Goal: Information Seeking & Learning: Check status

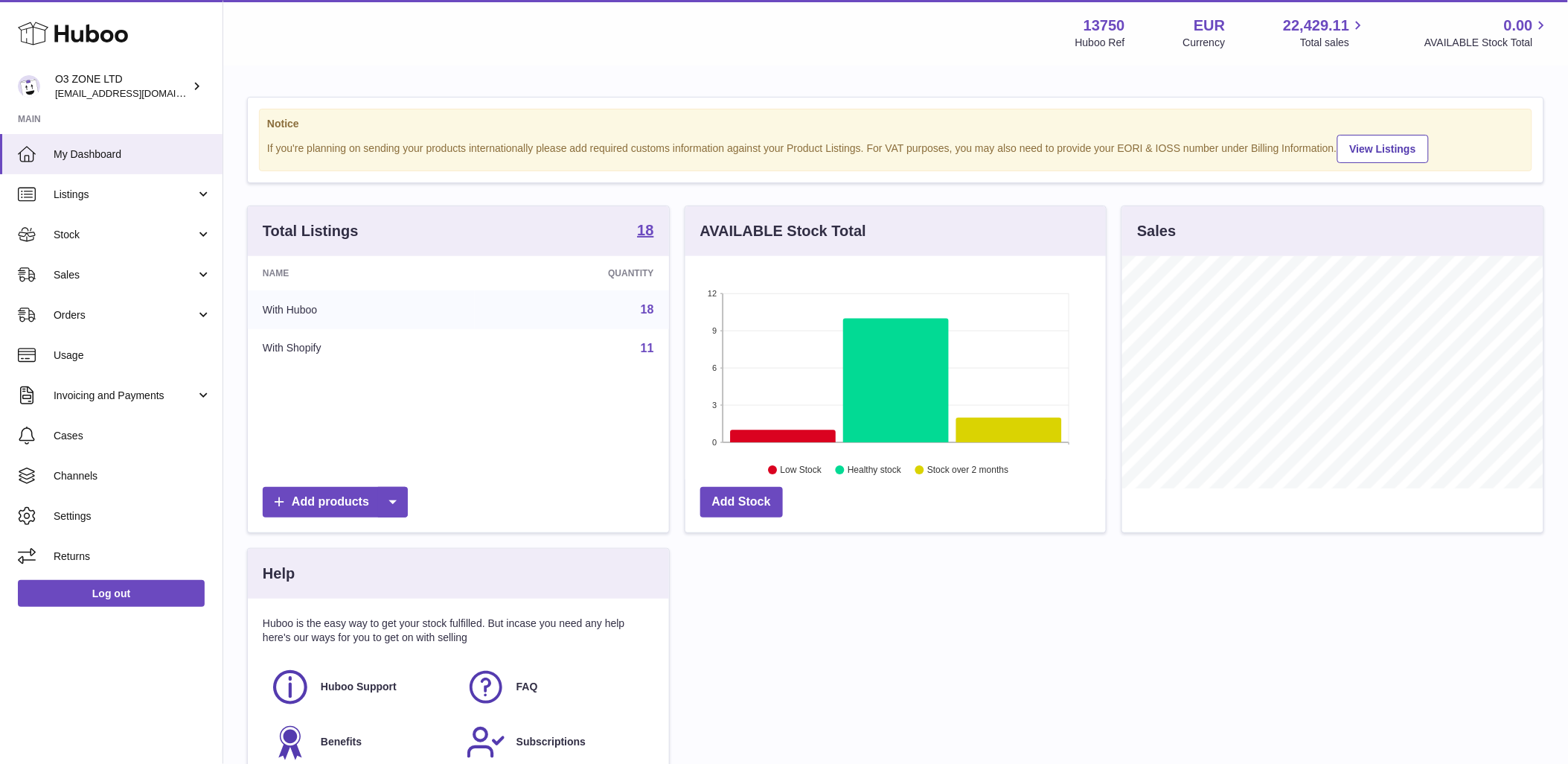
scroll to position [232, 420]
click at [116, 270] on span "Sales" at bounding box center [124, 275] width 142 height 14
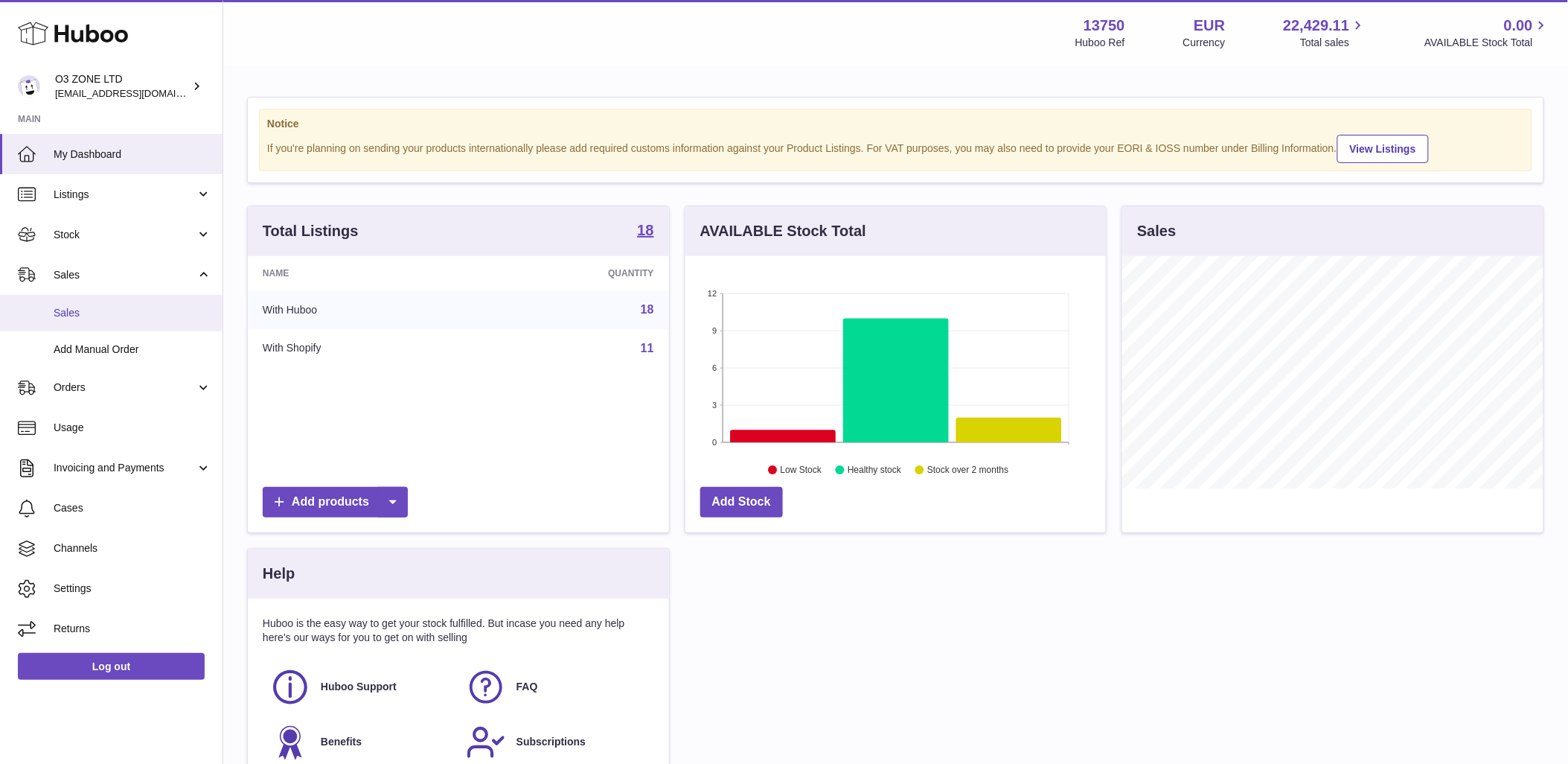
click at [113, 315] on span "Sales" at bounding box center [132, 313] width 158 height 14
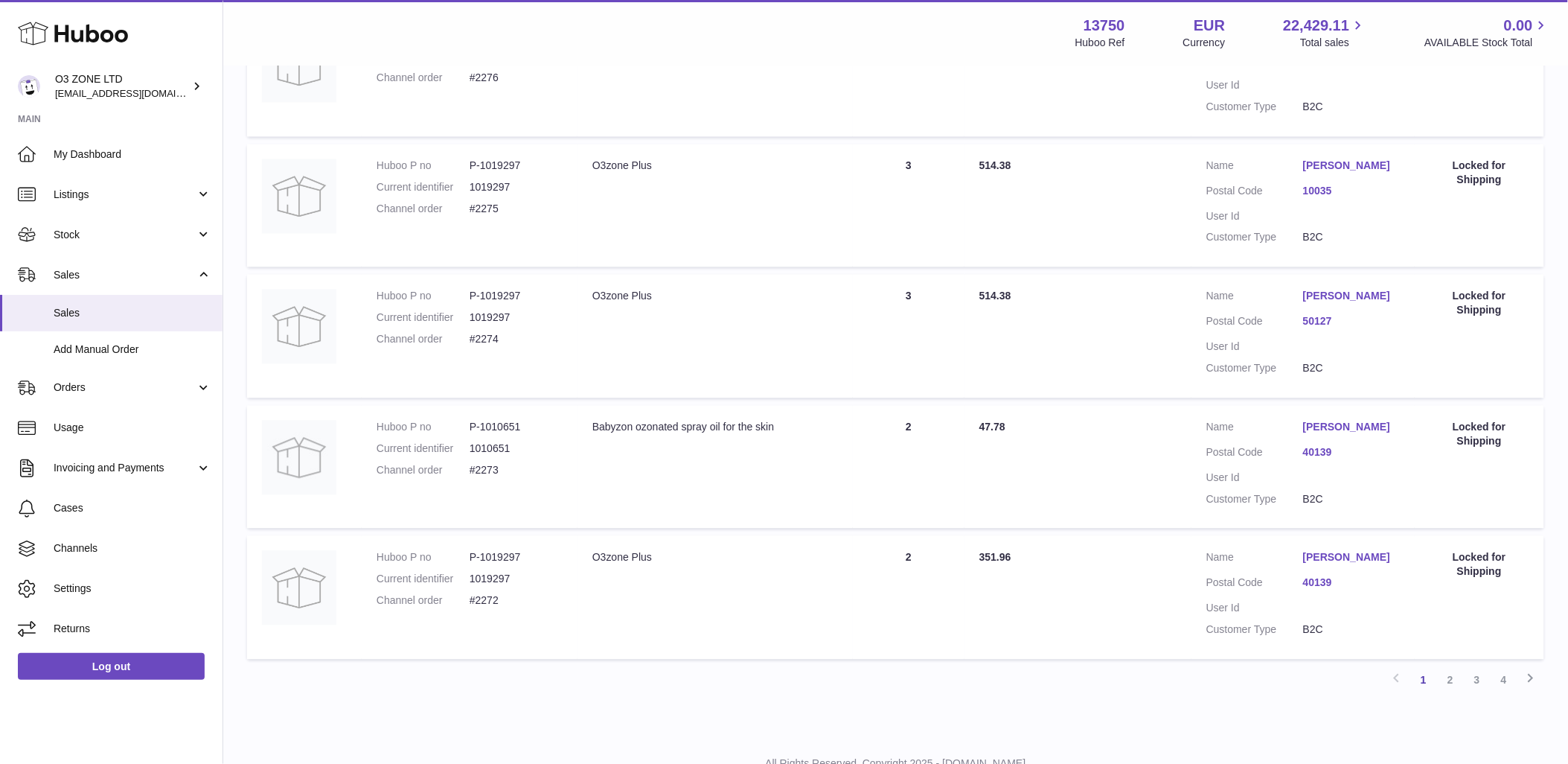
scroll to position [1072, 0]
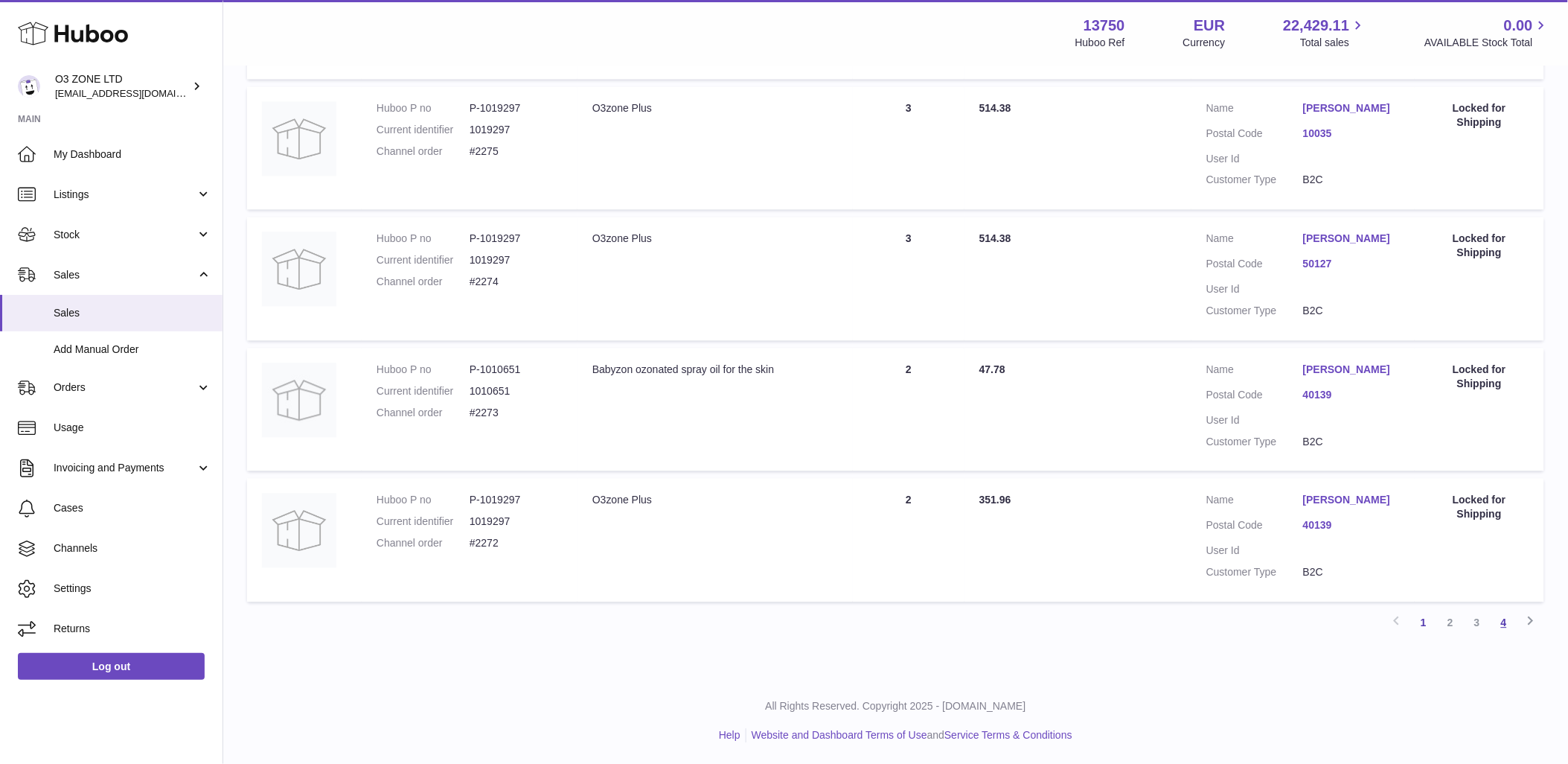
click at [1509, 622] on link "4" at bounding box center [1505, 622] width 27 height 27
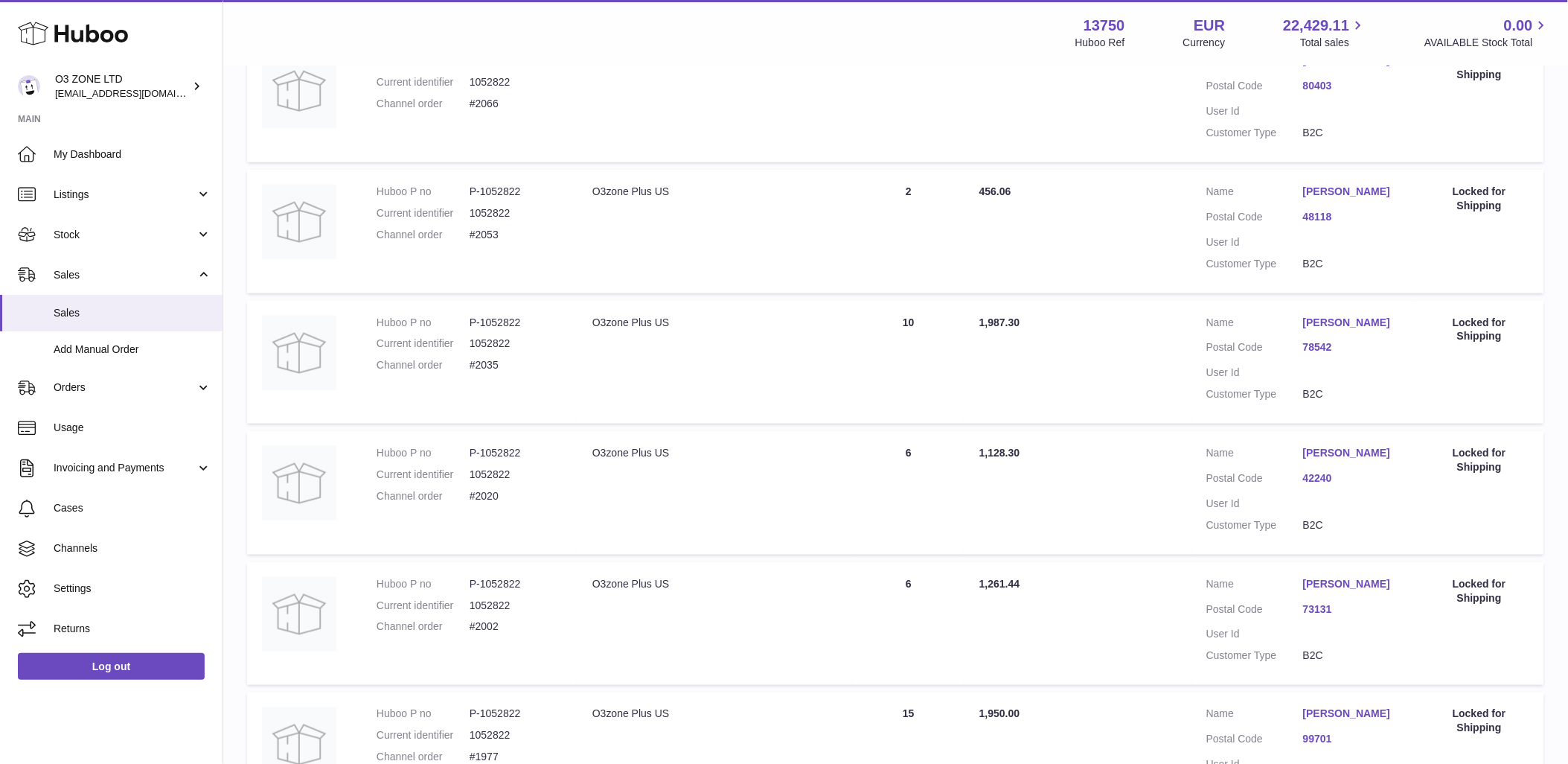
scroll to position [549, 0]
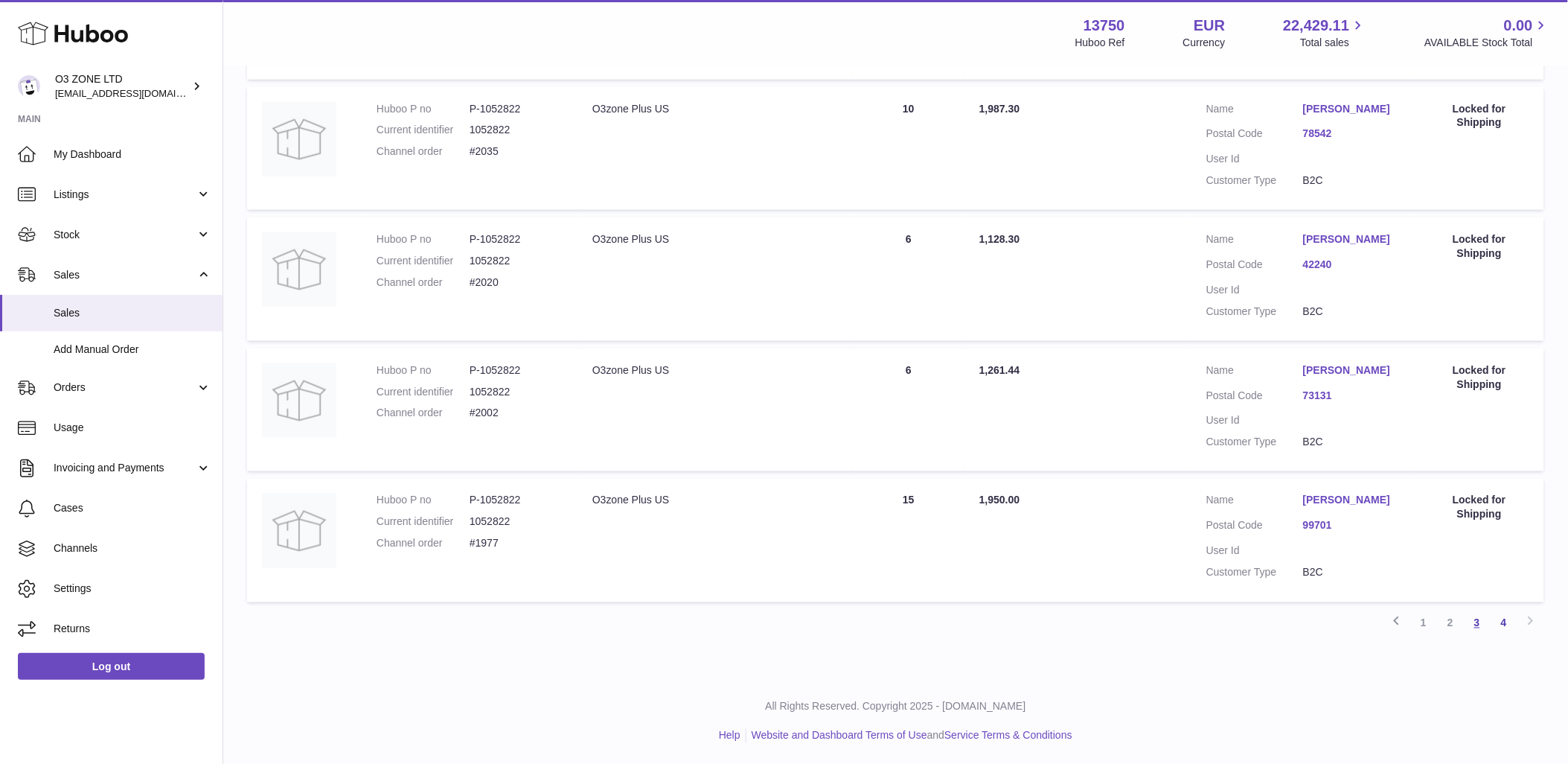
click at [1483, 621] on link "3" at bounding box center [1477, 623] width 27 height 27
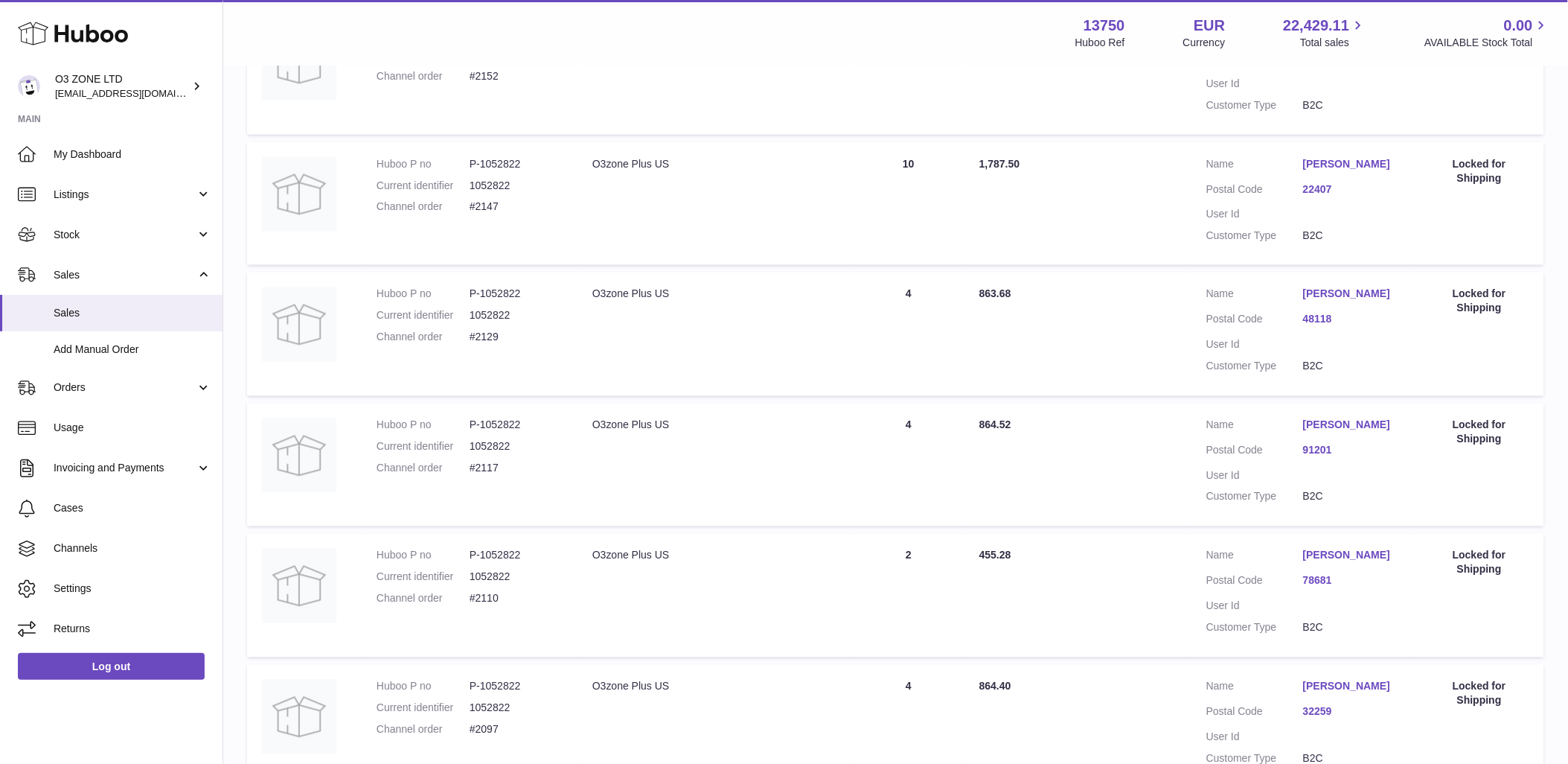
scroll to position [1059, 0]
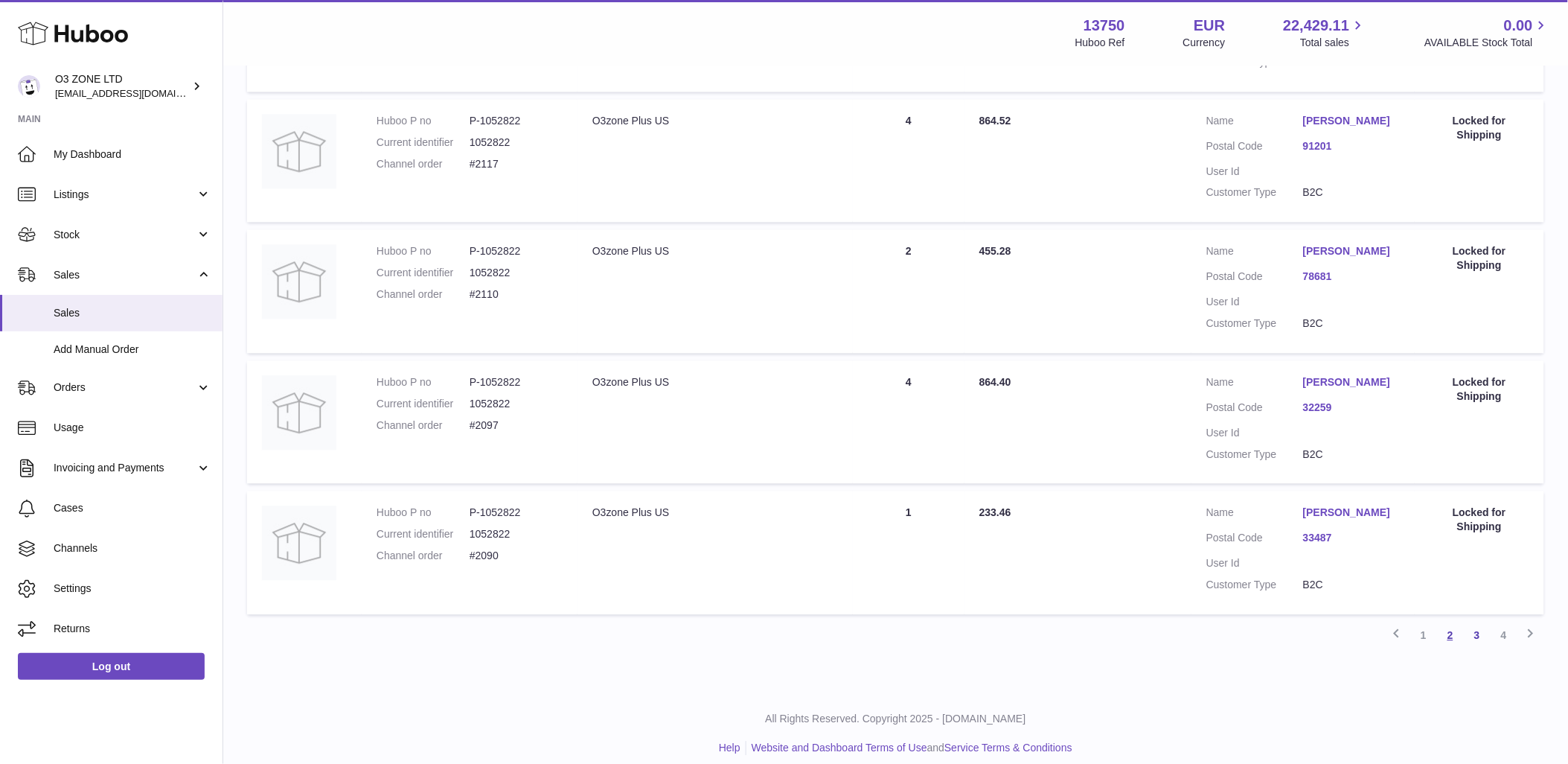
click at [1456, 633] on link "2" at bounding box center [1451, 635] width 27 height 27
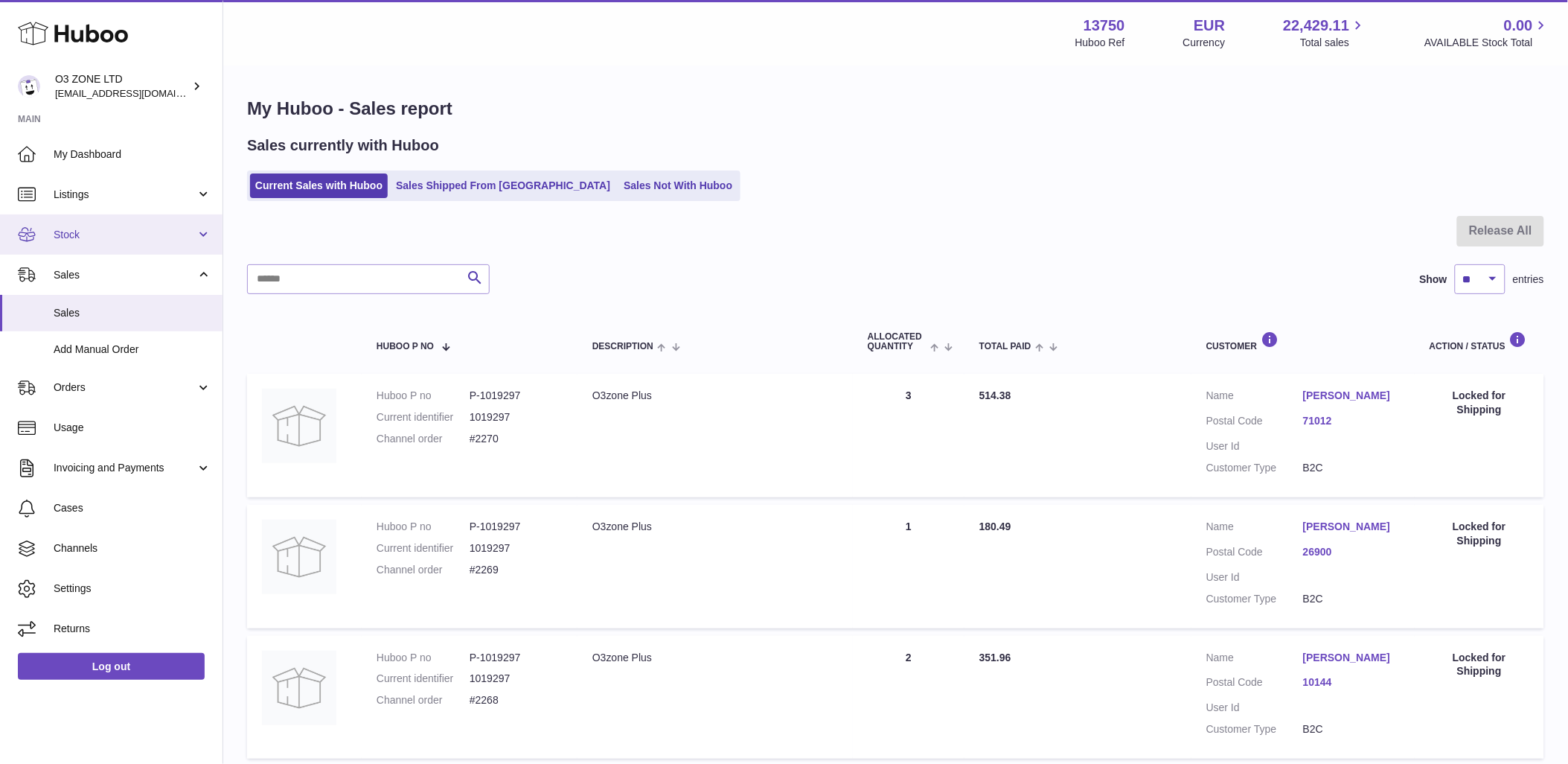
click at [97, 229] on span "Stock" at bounding box center [124, 235] width 142 height 14
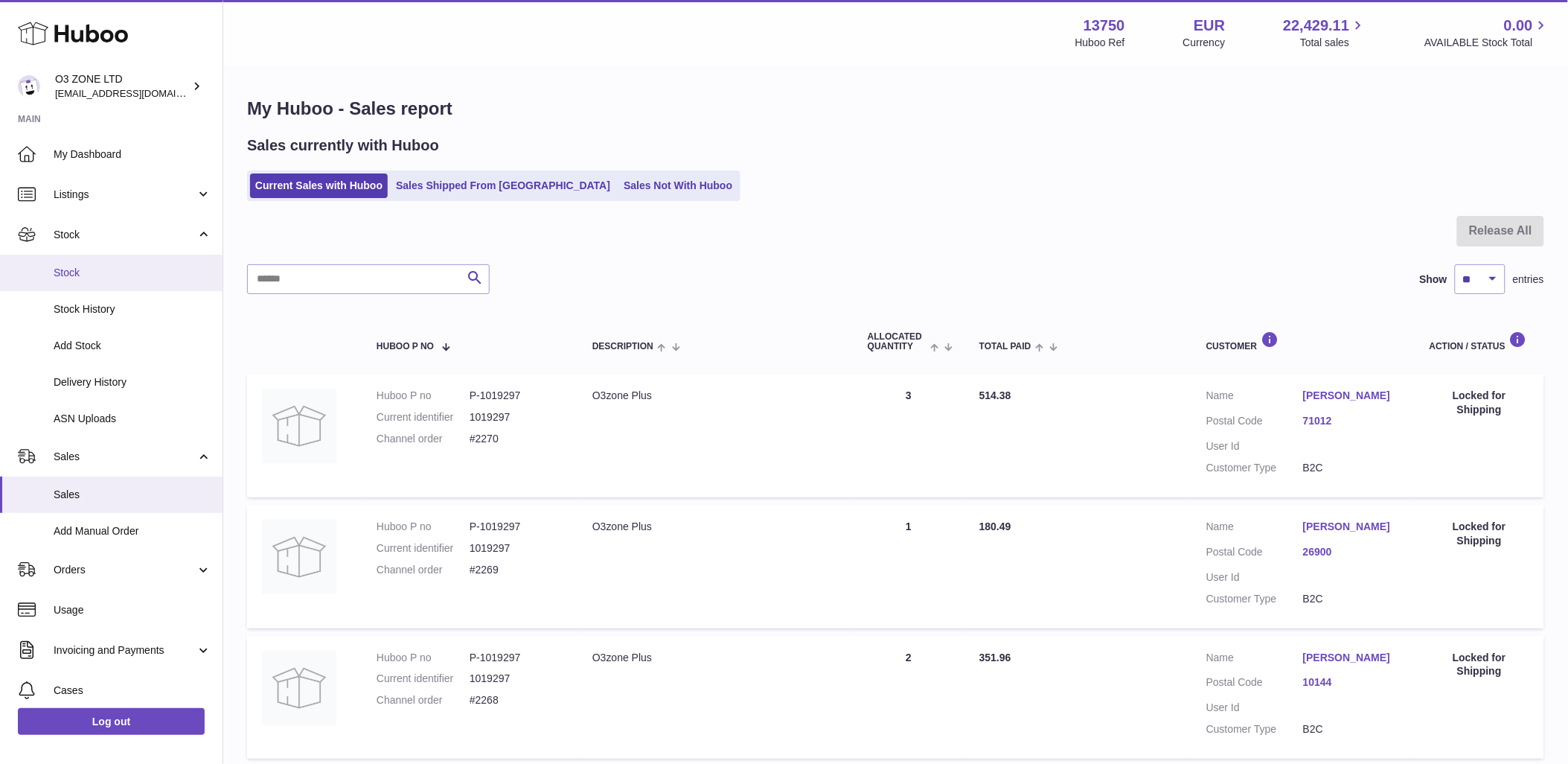
click at [85, 276] on span "Stock" at bounding box center [132, 272] width 158 height 14
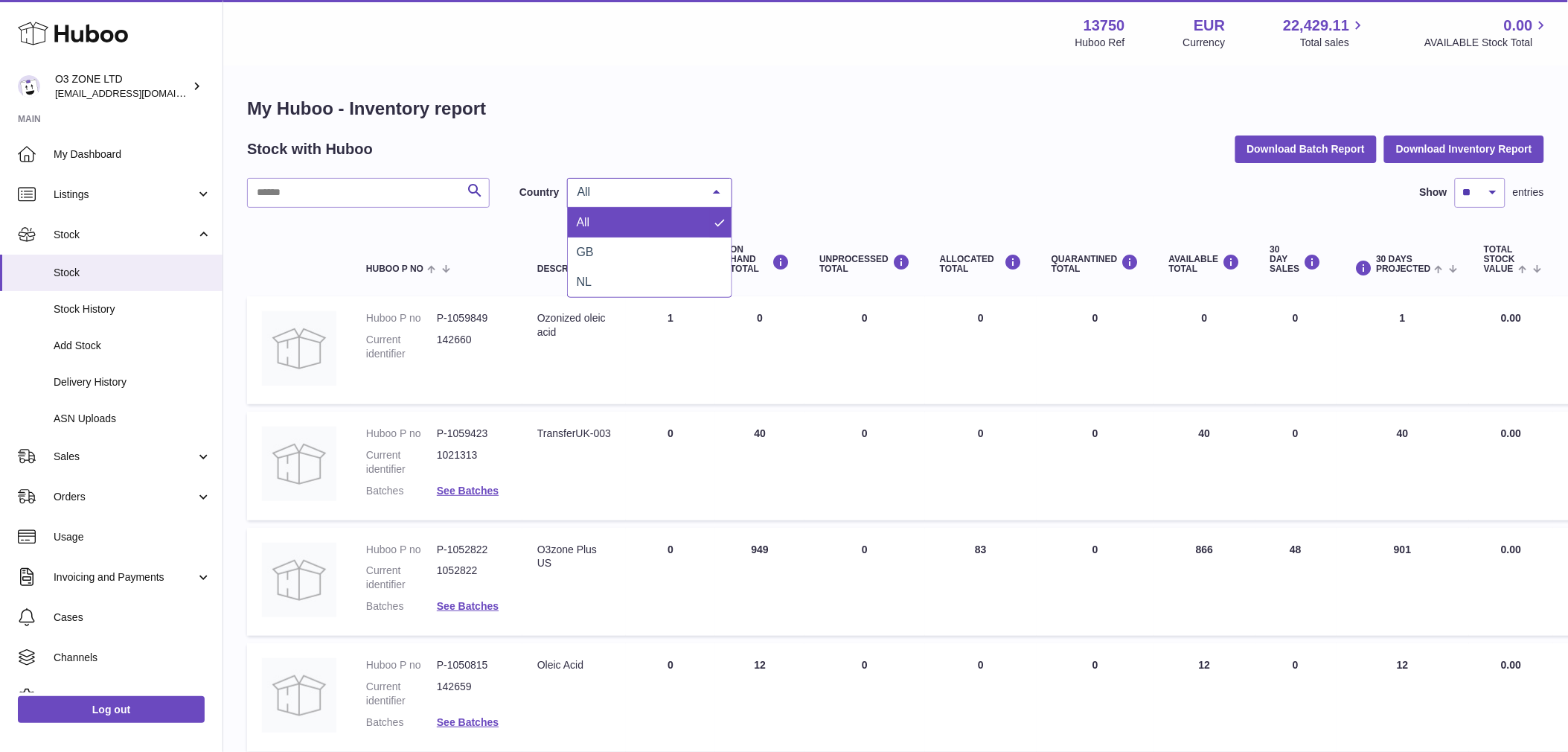
click at [672, 195] on span "All" at bounding box center [638, 192] width 128 height 15
click at [643, 278] on span "NL" at bounding box center [650, 282] width 164 height 30
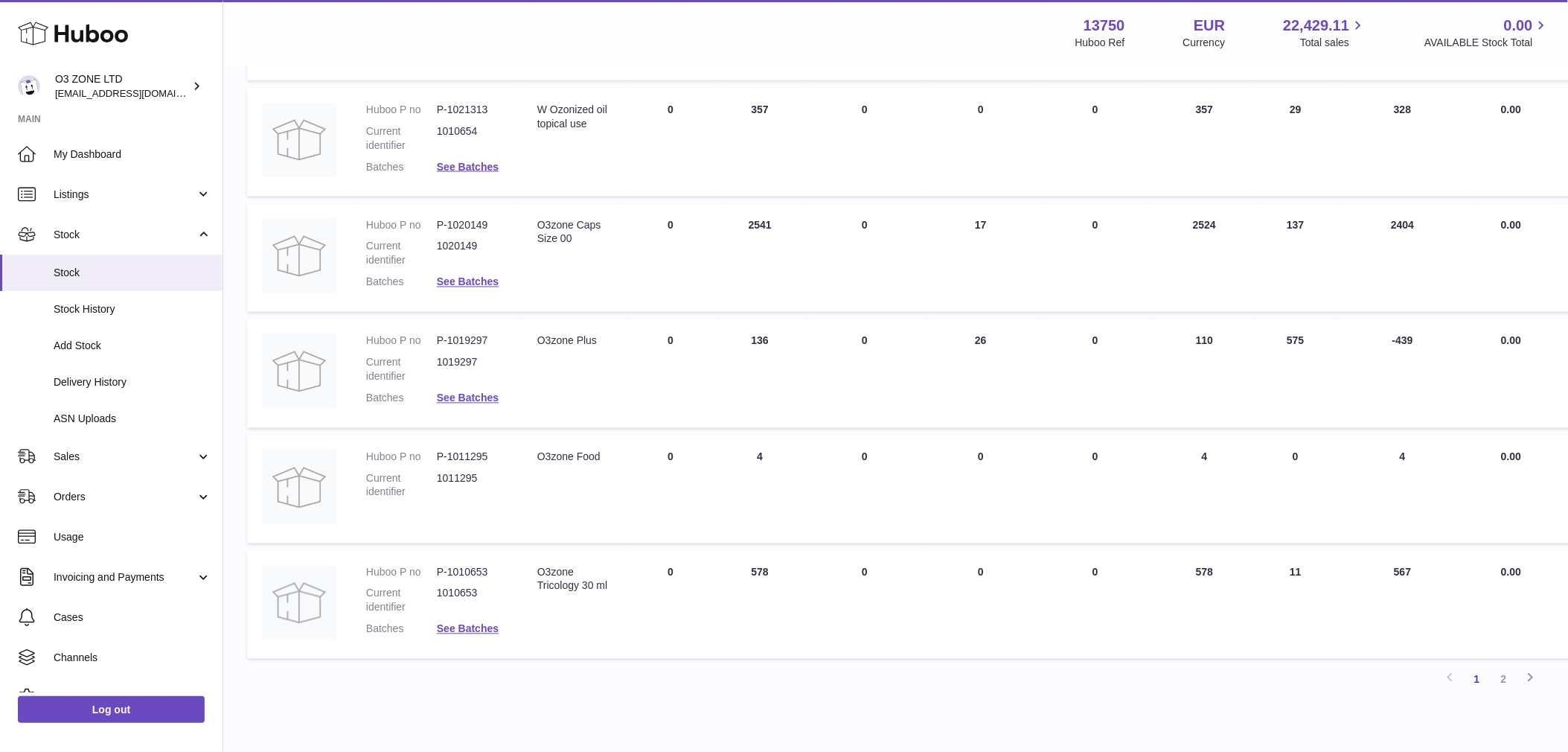
scroll to position [827, 0]
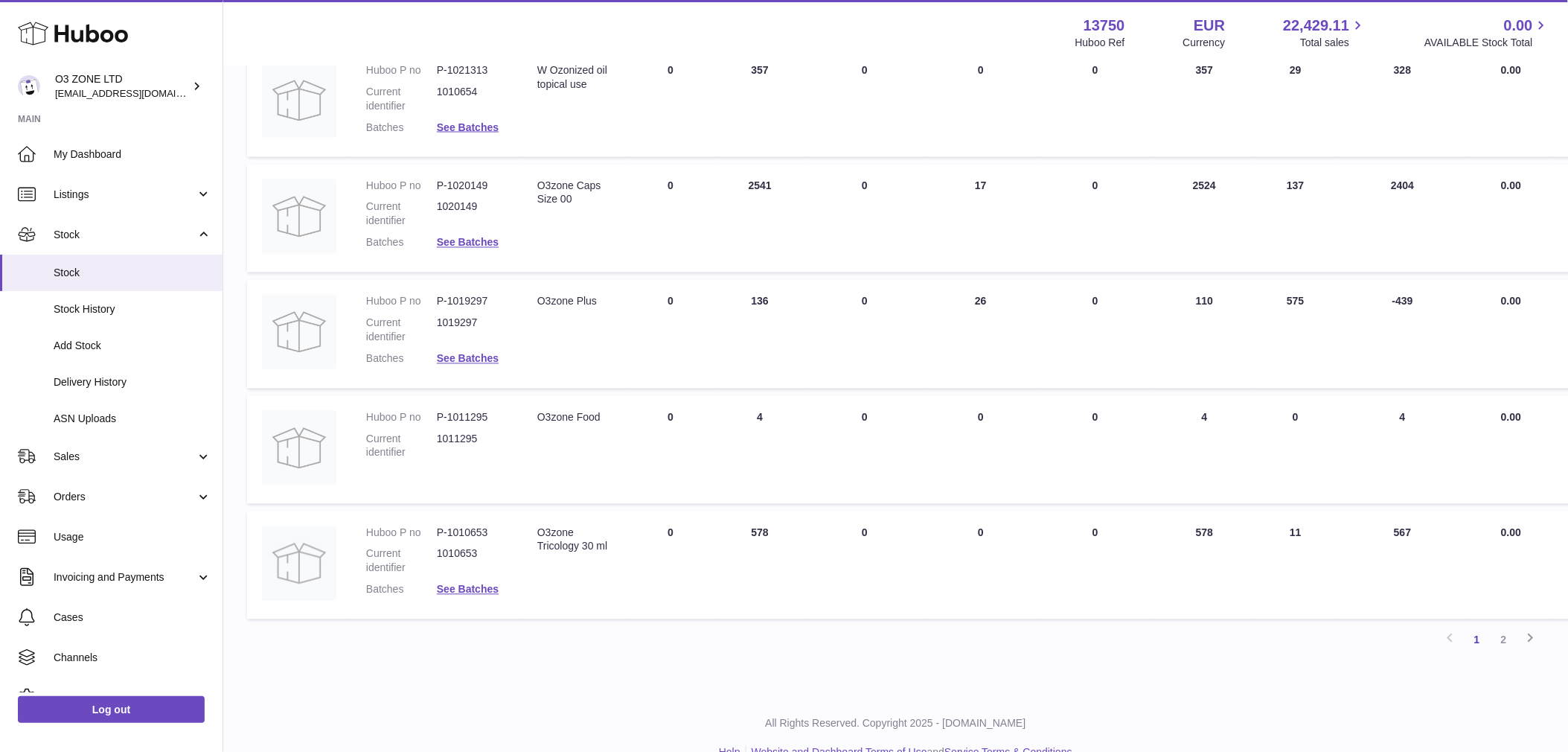
click at [762, 299] on td "ON HAND Total 136" at bounding box center [760, 334] width 89 height 109
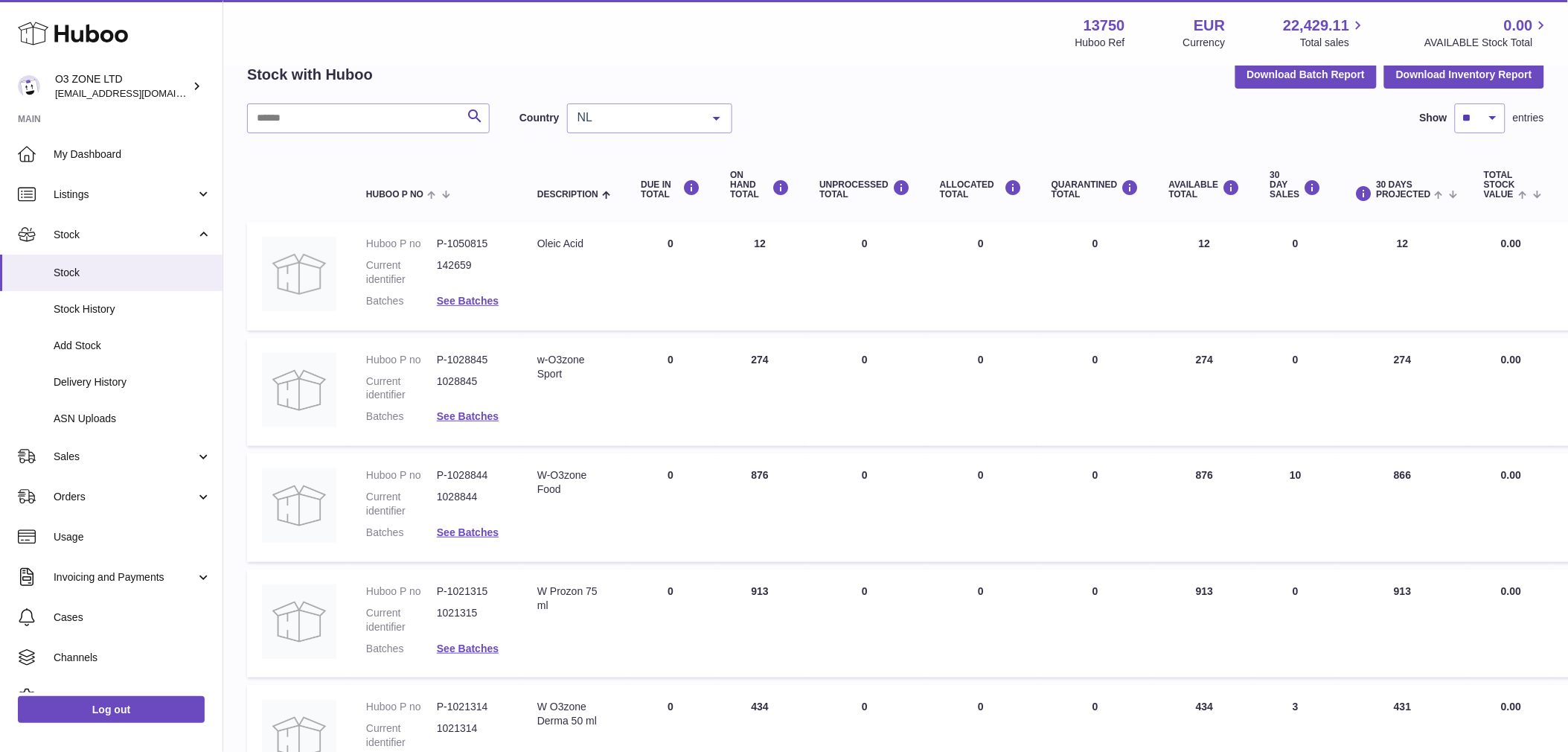
scroll to position [0, 0]
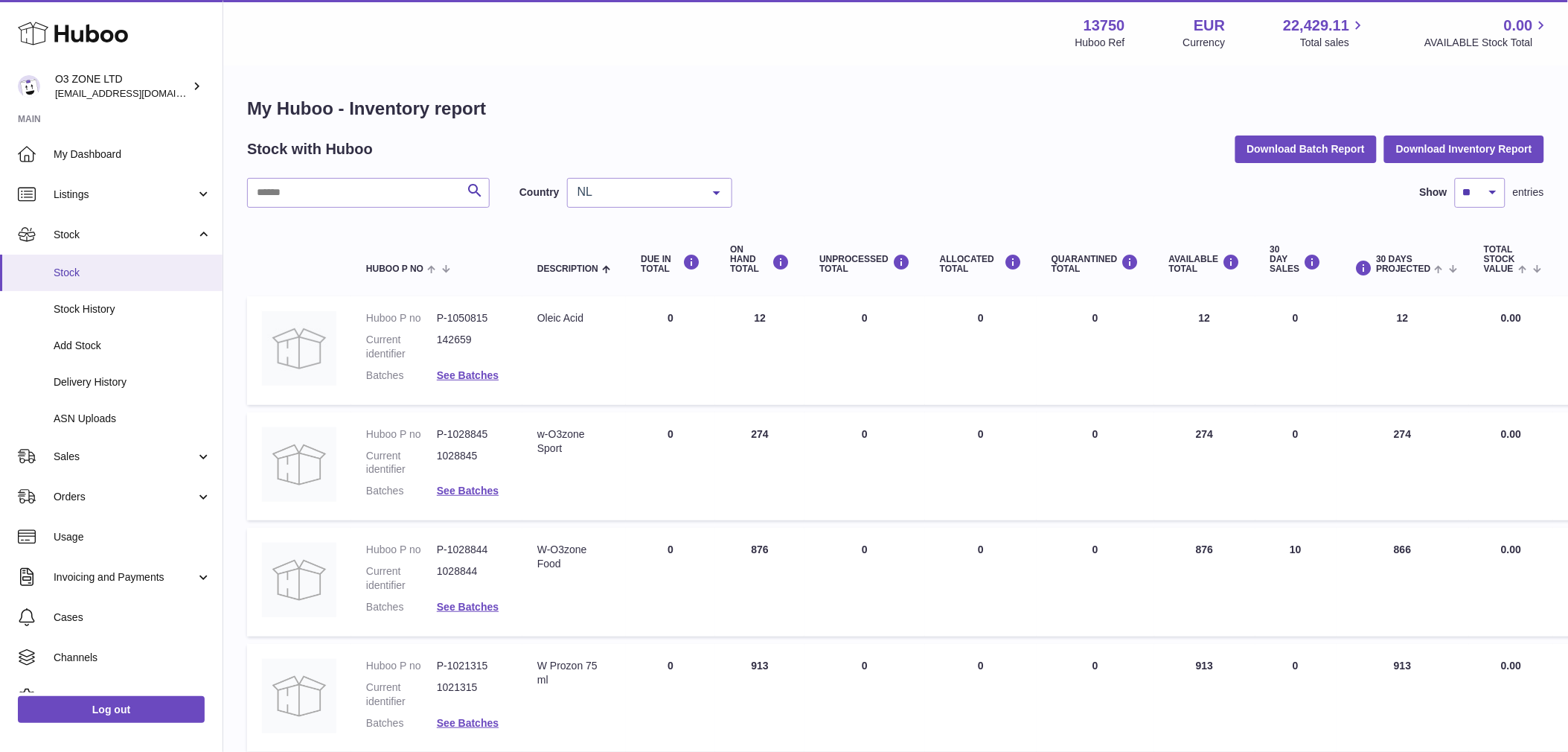
drag, startPoint x: 85, startPoint y: 240, endPoint x: 90, endPoint y: 264, distance: 24.5
click at [85, 240] on span "Stock" at bounding box center [124, 235] width 142 height 14
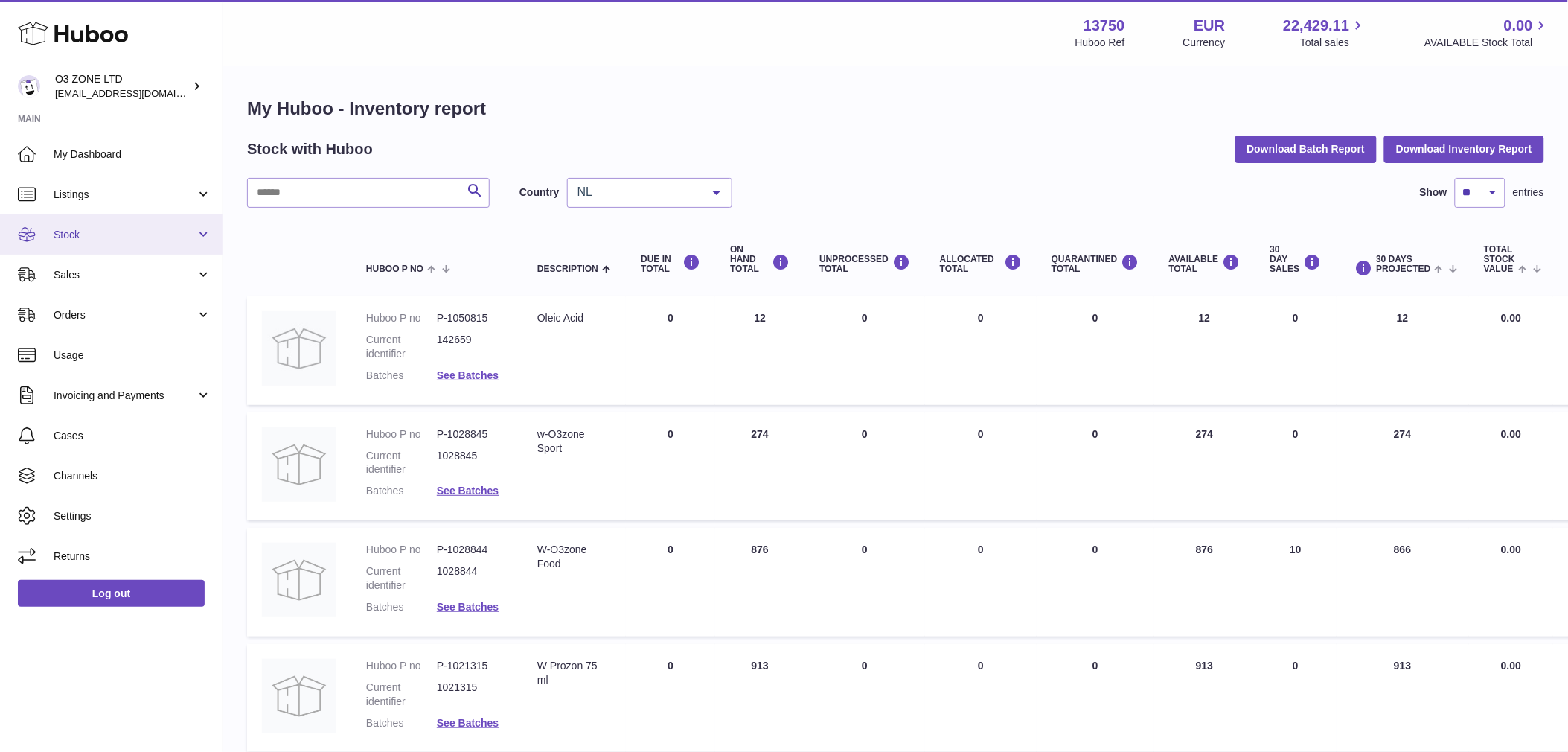
click at [106, 235] on span "Stock" at bounding box center [124, 235] width 142 height 14
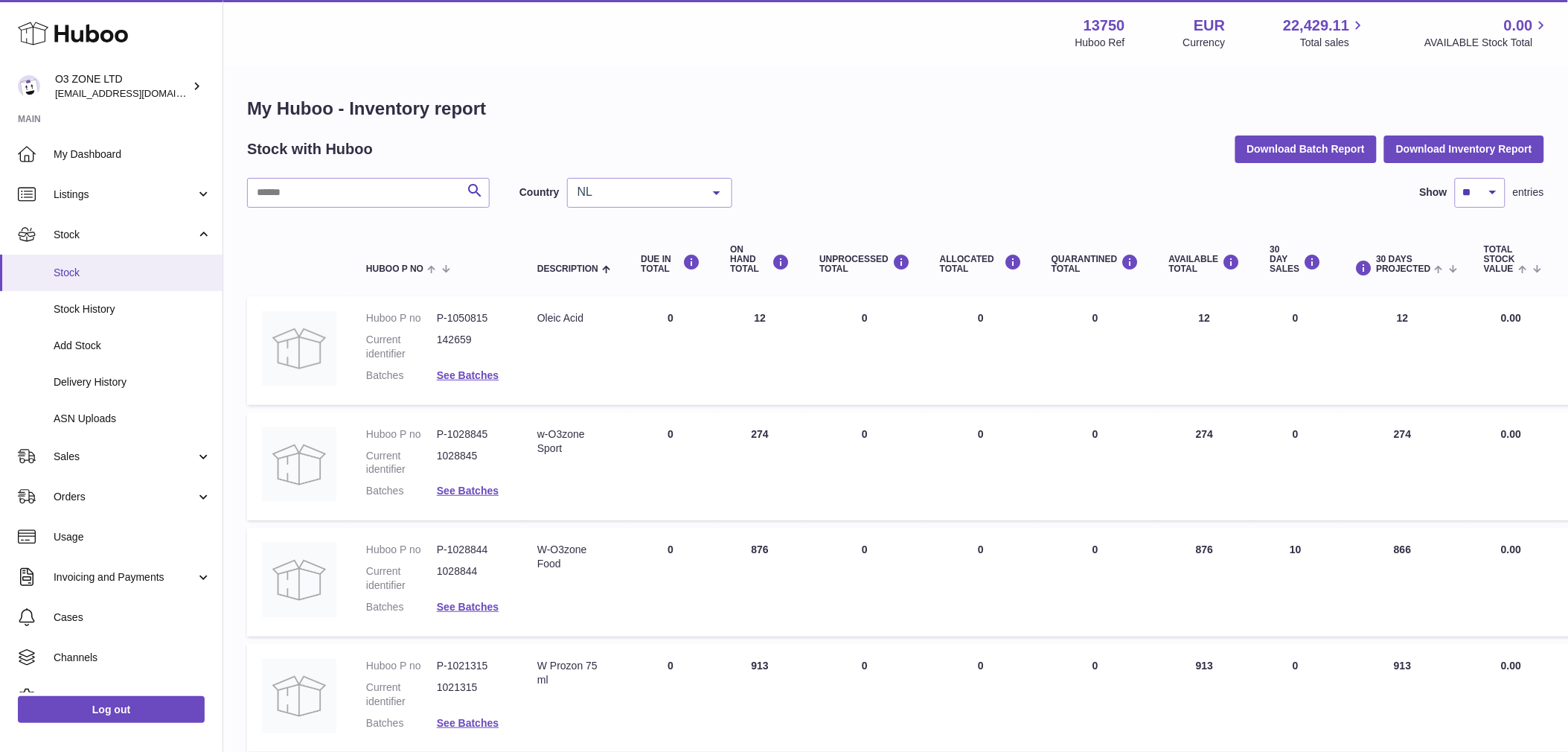
click at [105, 276] on span "Stock" at bounding box center [132, 273] width 158 height 14
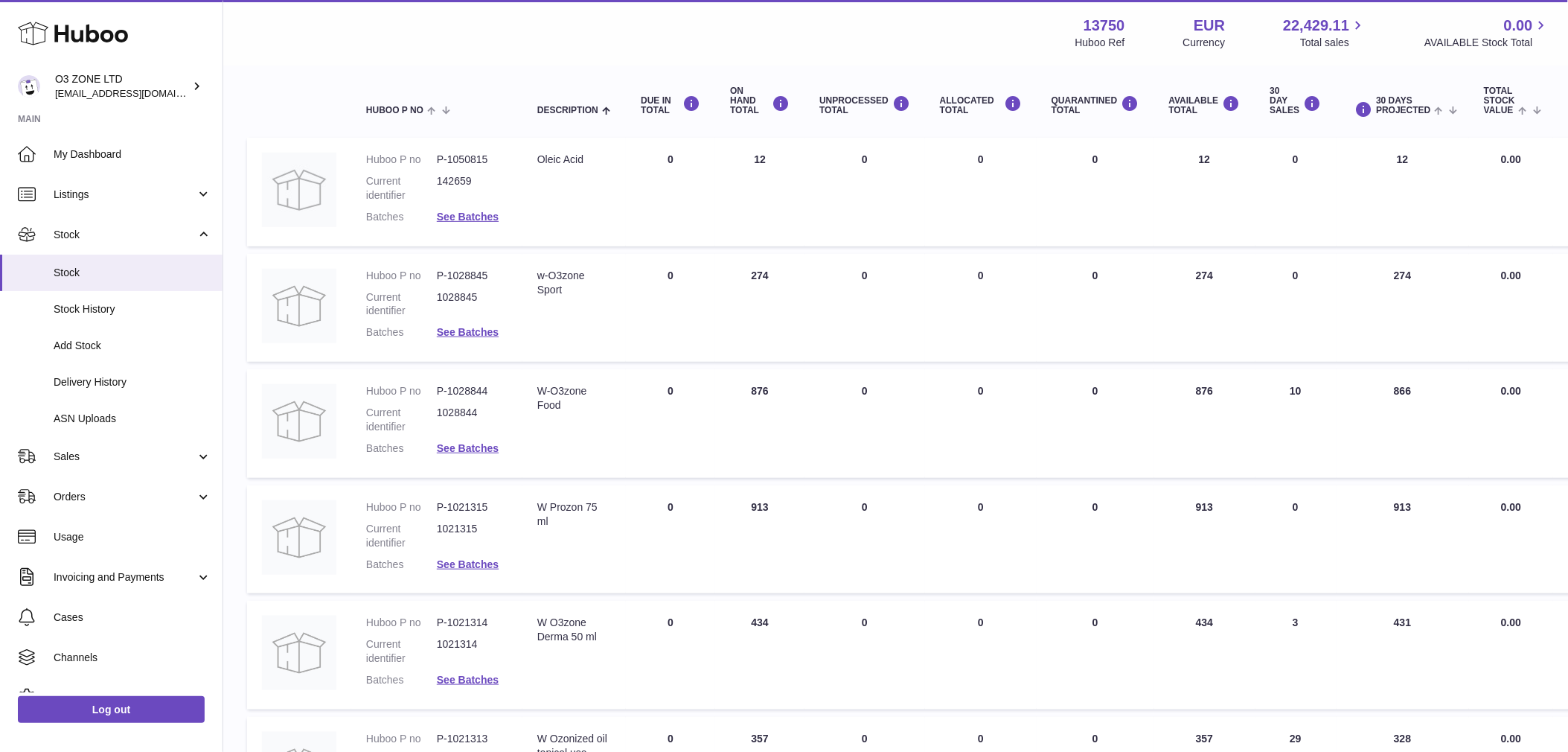
scroll to position [165, 0]
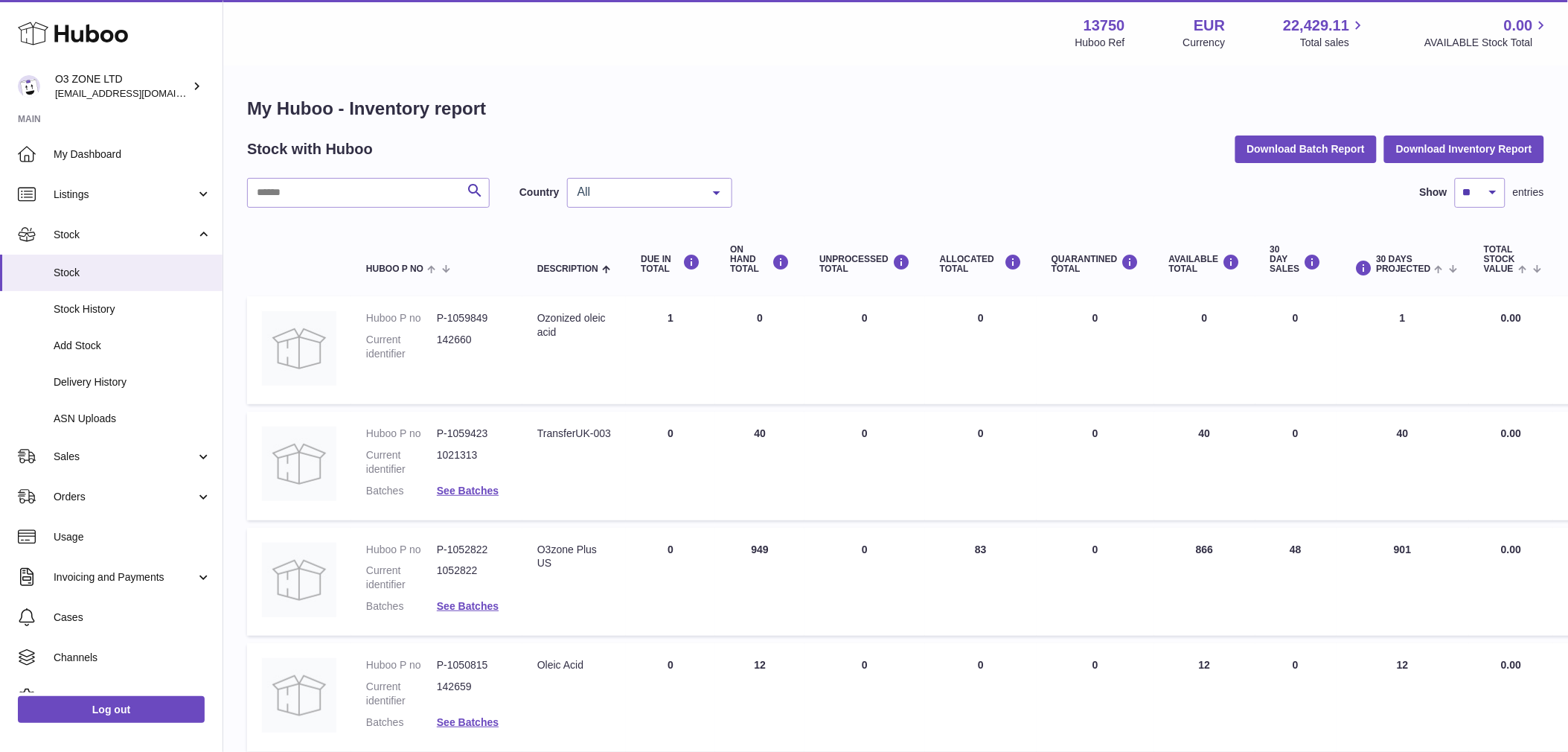
click at [690, 192] on span "All" at bounding box center [638, 192] width 128 height 15
click at [636, 280] on span "NL" at bounding box center [650, 282] width 164 height 30
